Goal: Book appointment/travel/reservation

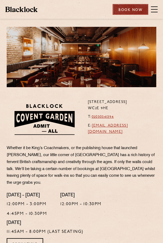
click at [123, 7] on div "Book Now" at bounding box center [131, 9] width 36 height 11
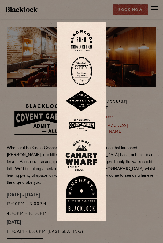
click at [90, 125] on img at bounding box center [81, 125] width 32 height 17
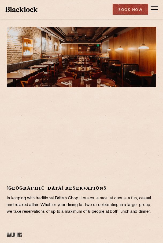
click at [155, 9] on span at bounding box center [154, 9] width 7 height 1
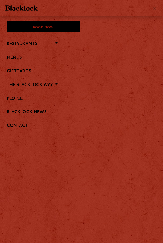
click at [39, 42] on li "Restaurants [GEOGRAPHIC_DATA] [GEOGRAPHIC_DATA] [GEOGRAPHIC_DATA] [GEOGRAPHIC_D…" at bounding box center [82, 43] width 150 height 7
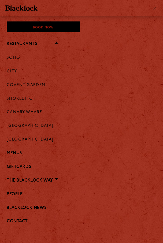
click at [17, 56] on link "Soho" at bounding box center [14, 58] width 14 height 5
